Goal: Find specific page/section: Find specific page/section

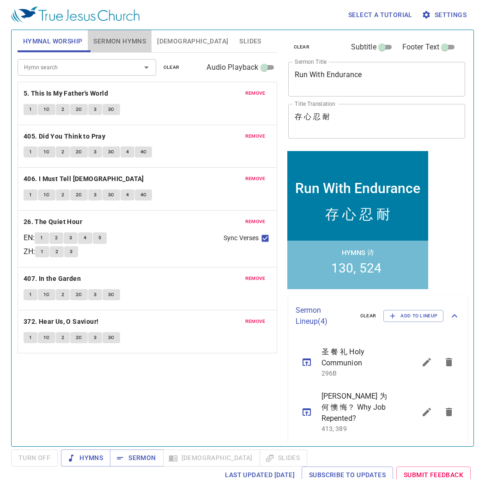
click at [125, 36] on span "Sermon Hymns" at bounding box center [119, 42] width 53 height 12
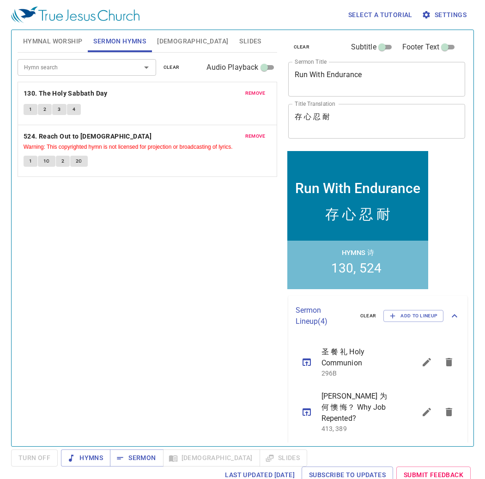
click at [72, 49] on button "Hymnal Worship" at bounding box center [53, 41] width 71 height 22
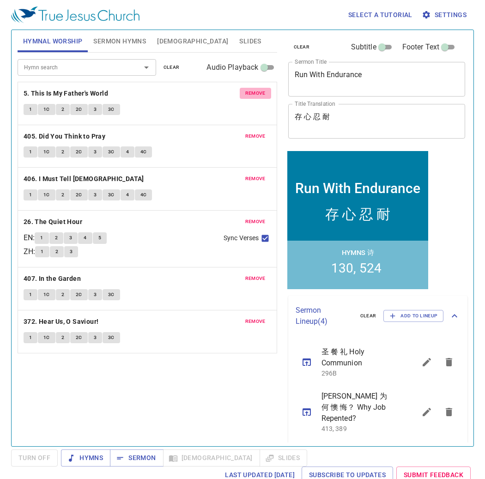
click at [257, 89] on span "remove" at bounding box center [256, 93] width 20 height 8
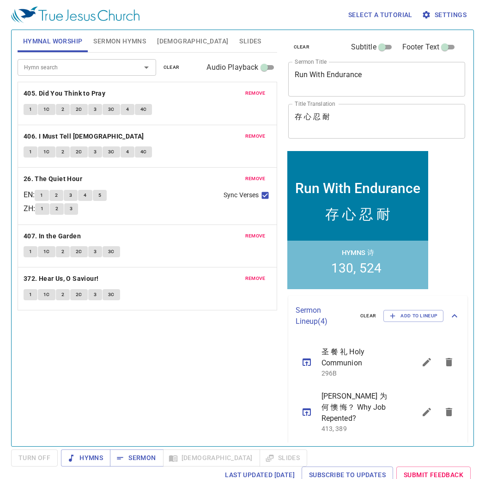
click at [258, 90] on span "remove" at bounding box center [256, 93] width 20 height 8
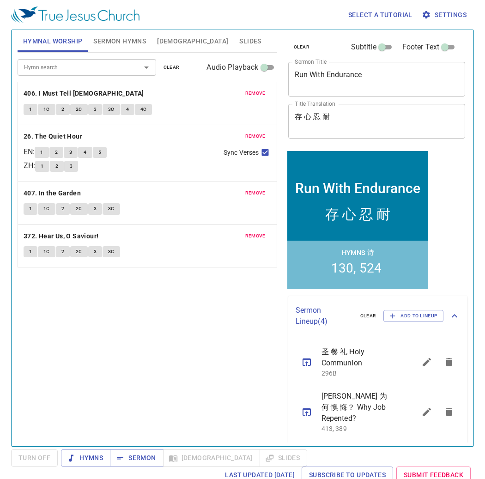
click at [258, 90] on span "remove" at bounding box center [256, 93] width 20 height 8
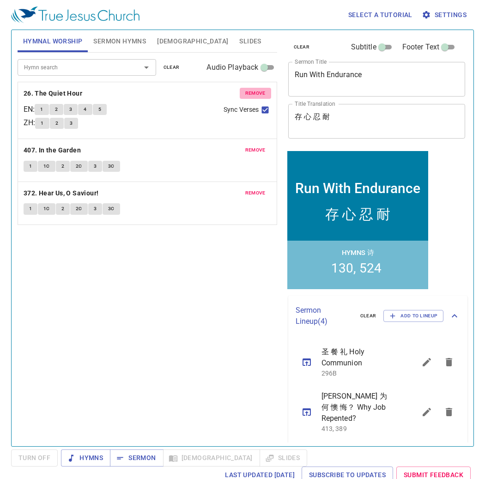
click at [258, 90] on span "remove" at bounding box center [256, 93] width 20 height 8
click at [258, 146] on span "remove" at bounding box center [256, 150] width 20 height 8
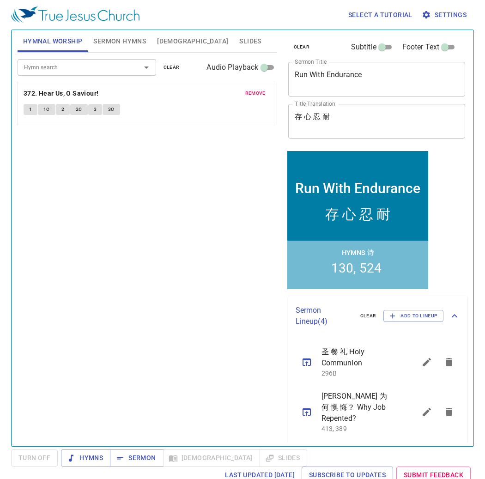
click at [258, 90] on span "remove" at bounding box center [256, 93] width 20 height 8
click at [99, 71] on input "Hymn search" at bounding box center [73, 67] width 106 height 11
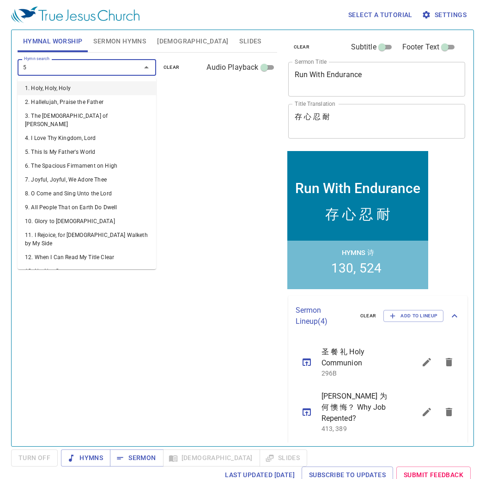
type input "58"
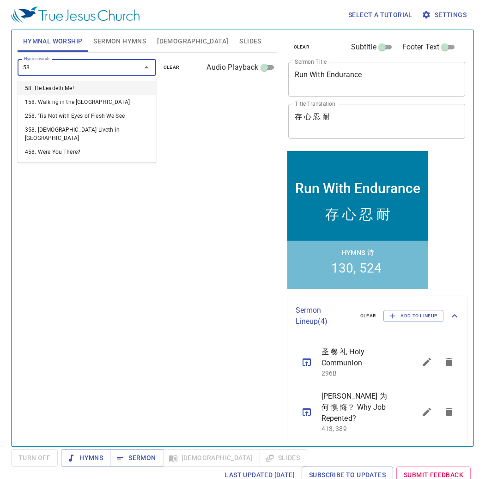
click at [111, 94] on li "58. He Leadeth Me!" at bounding box center [87, 88] width 139 height 14
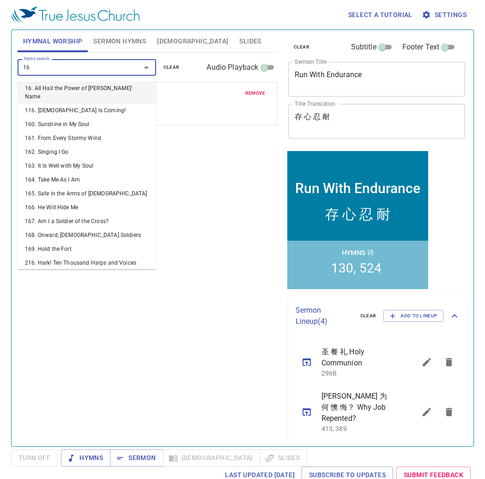
type input "1"
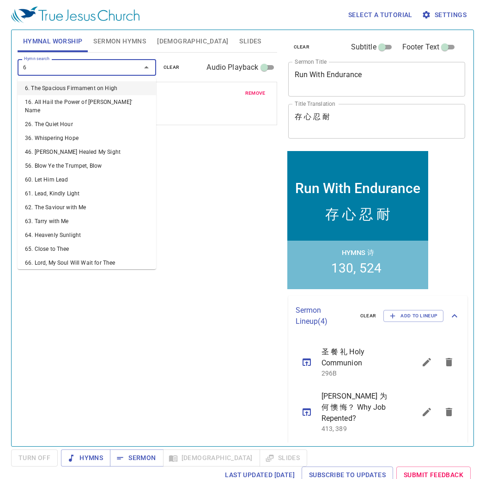
type input "62"
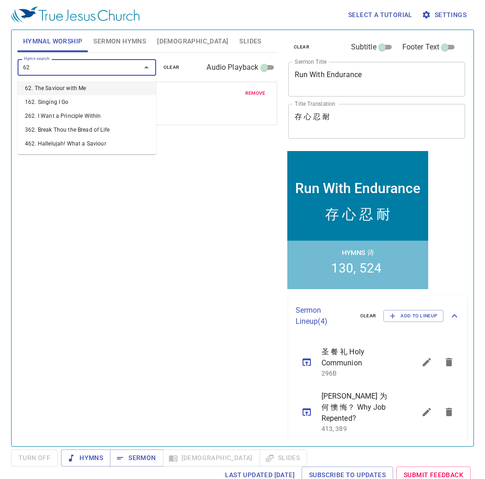
click at [93, 84] on li "62. The Saviour with Me" at bounding box center [87, 88] width 139 height 14
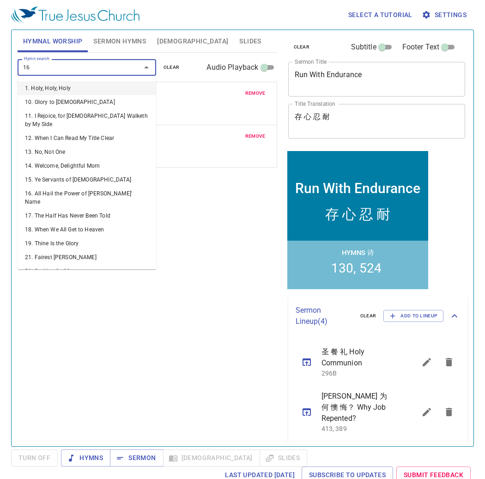
type input "162"
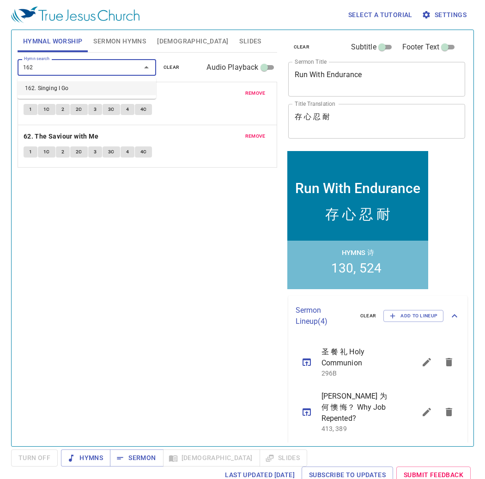
click at [94, 85] on li "162. Singing I Go" at bounding box center [87, 88] width 139 height 14
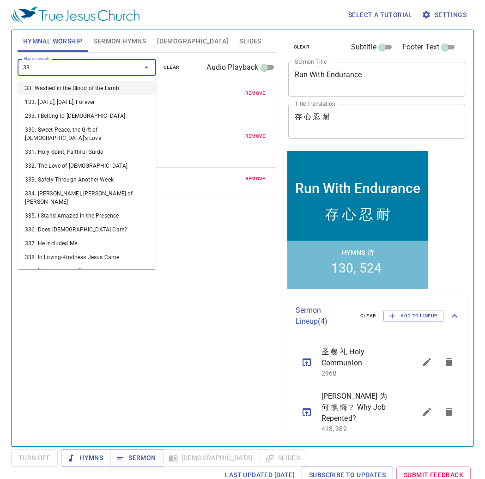
type input "330"
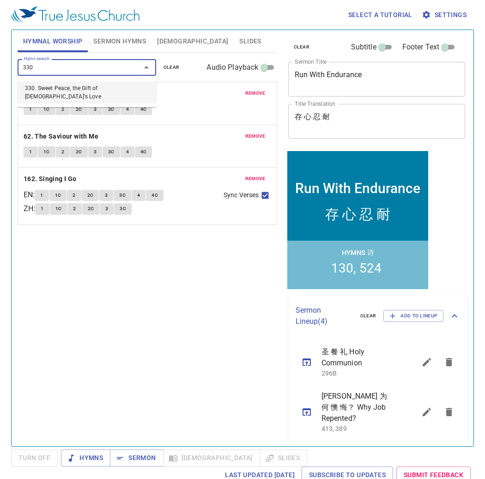
click at [94, 85] on li "330. Sweet Peace, the Gift of God's Love" at bounding box center [87, 92] width 139 height 22
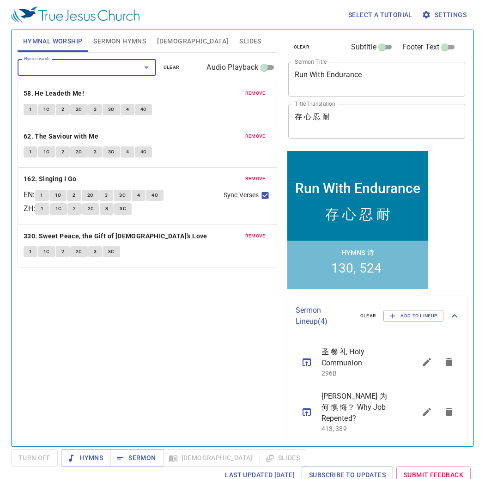
click at [105, 38] on span "Sermon Hymns" at bounding box center [119, 42] width 53 height 12
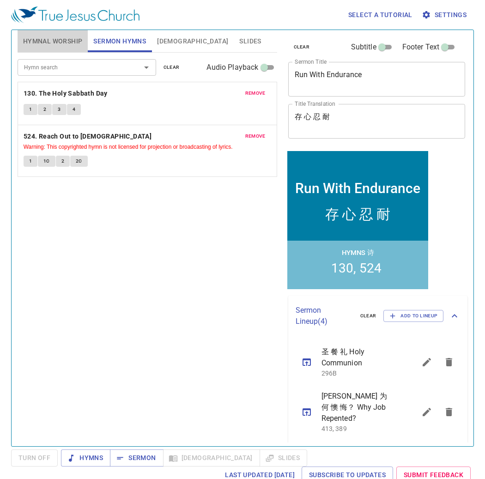
click at [45, 42] on span "Hymnal Worship" at bounding box center [53, 42] width 60 height 12
